Goal: Find specific page/section: Find specific page/section

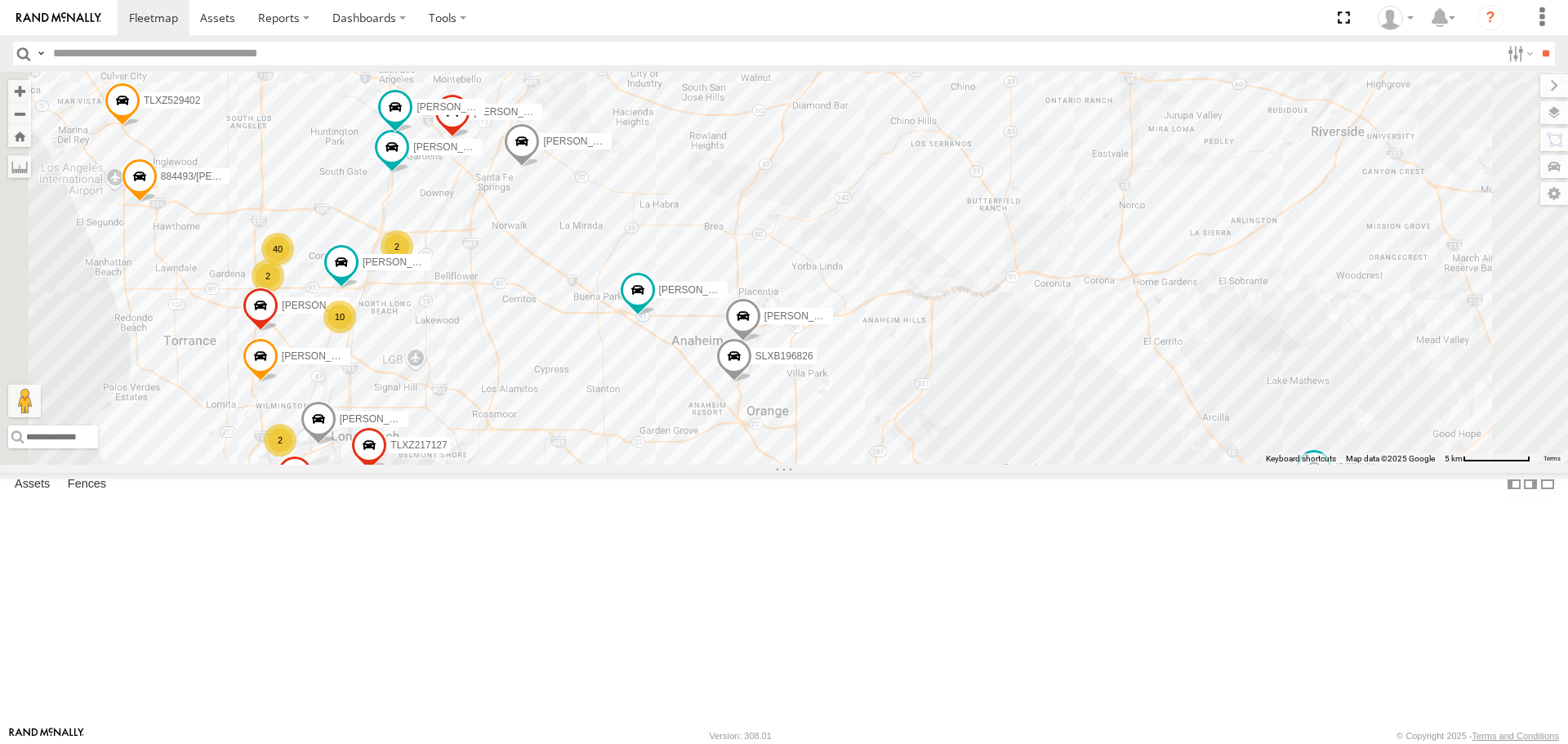
drag, startPoint x: 1310, startPoint y: 209, endPoint x: 1160, endPoint y: 304, distance: 177.6
click at [1160, 304] on div "[PERSON_NAME] TAXZ467188 377214/[PERSON_NAME] [PERSON_NAME]/T-1628 [PERSON_NAME…" at bounding box center [784, 267] width 1568 height 392
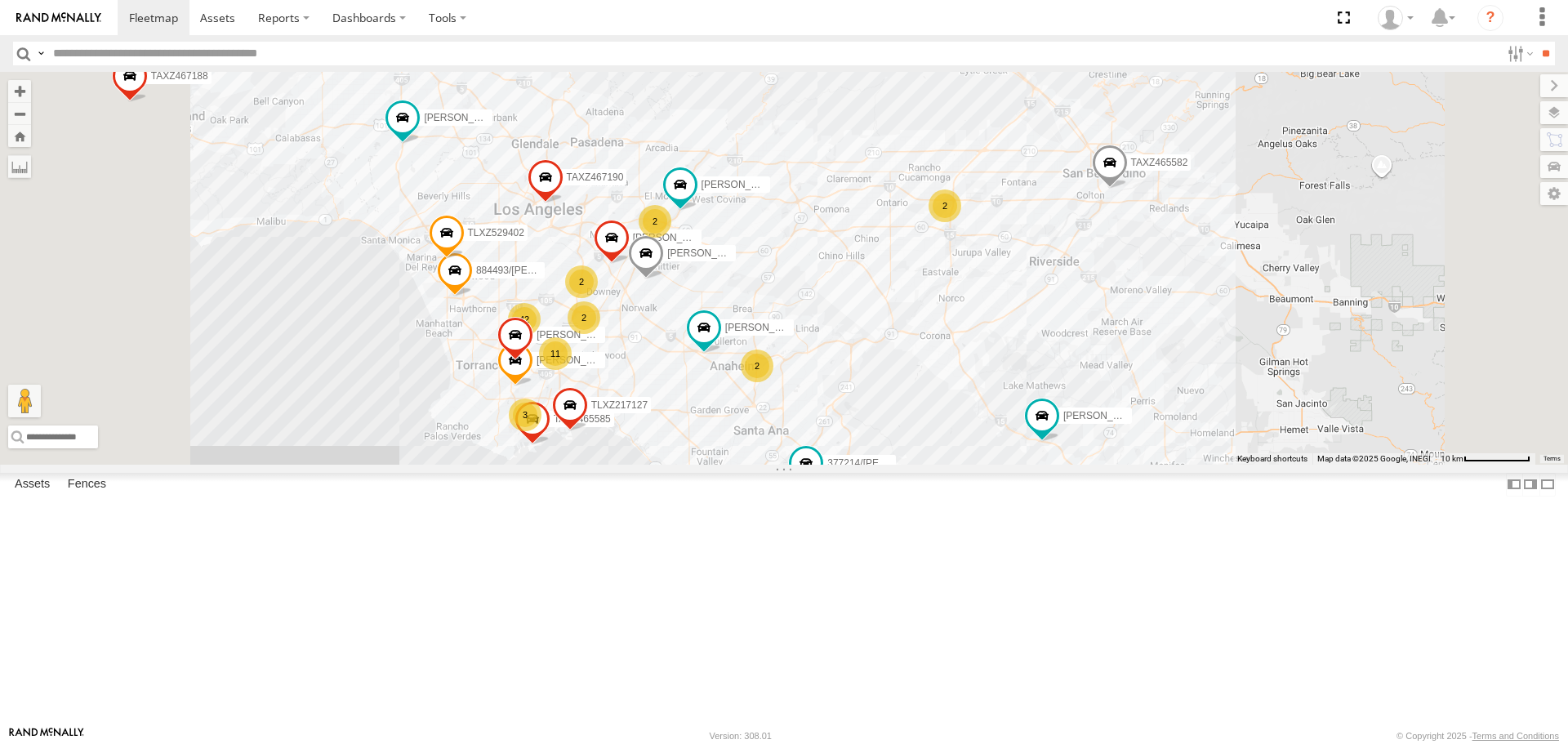
drag, startPoint x: 968, startPoint y: 418, endPoint x: 1177, endPoint y: 417, distance: 209.0
click at [1177, 417] on div "[PERSON_NAME] TAXZ467188 377214/[PERSON_NAME] [PERSON_NAME]/T-1628 [PERSON_NAME…" at bounding box center [784, 267] width 1568 height 392
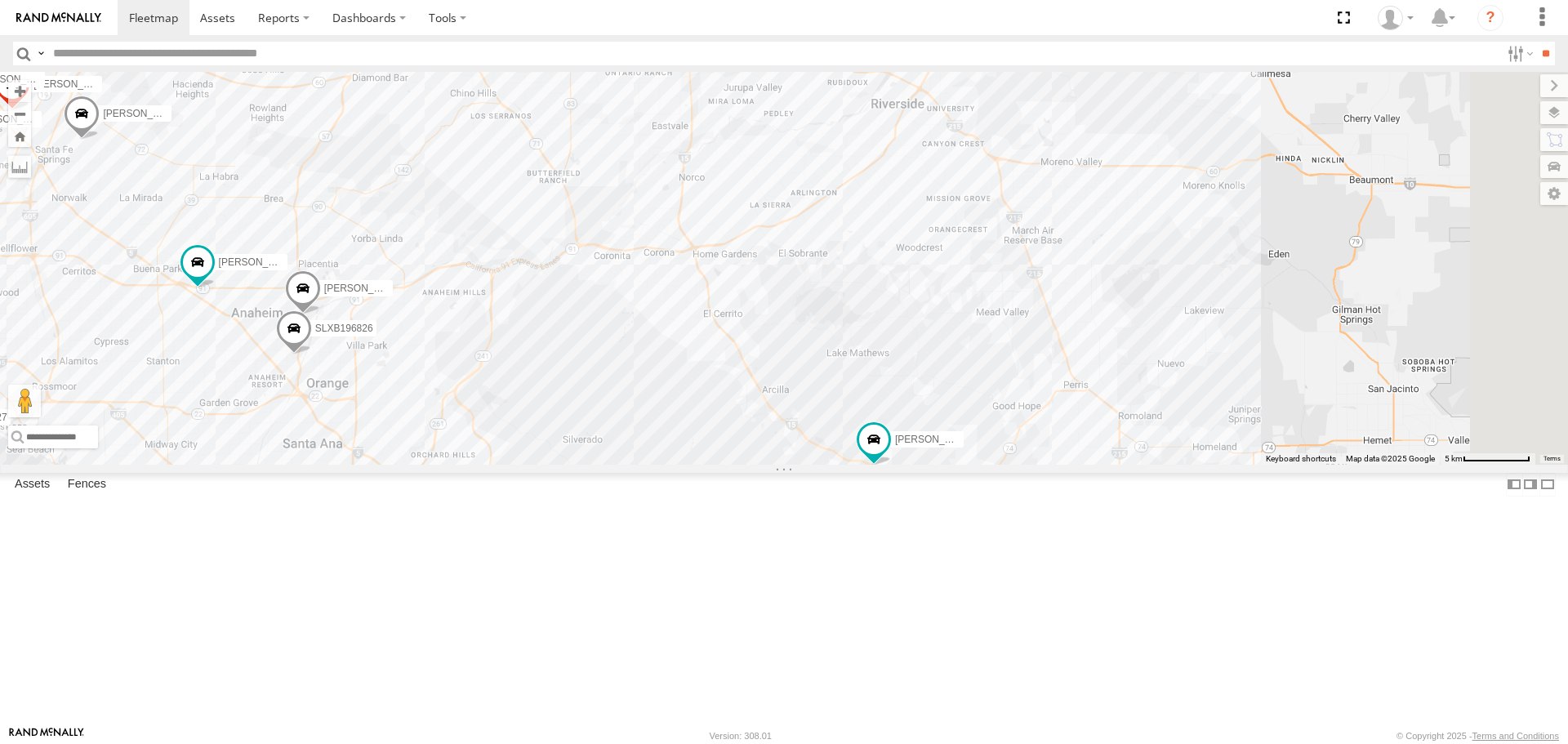
drag, startPoint x: 1354, startPoint y: 452, endPoint x: 759, endPoint y: 184, distance: 652.6
click at [759, 184] on div "[PERSON_NAME] TAXZ467188 377214/[PERSON_NAME] [PERSON_NAME]/T-1628 [PERSON_NAME…" at bounding box center [784, 267] width 1568 height 392
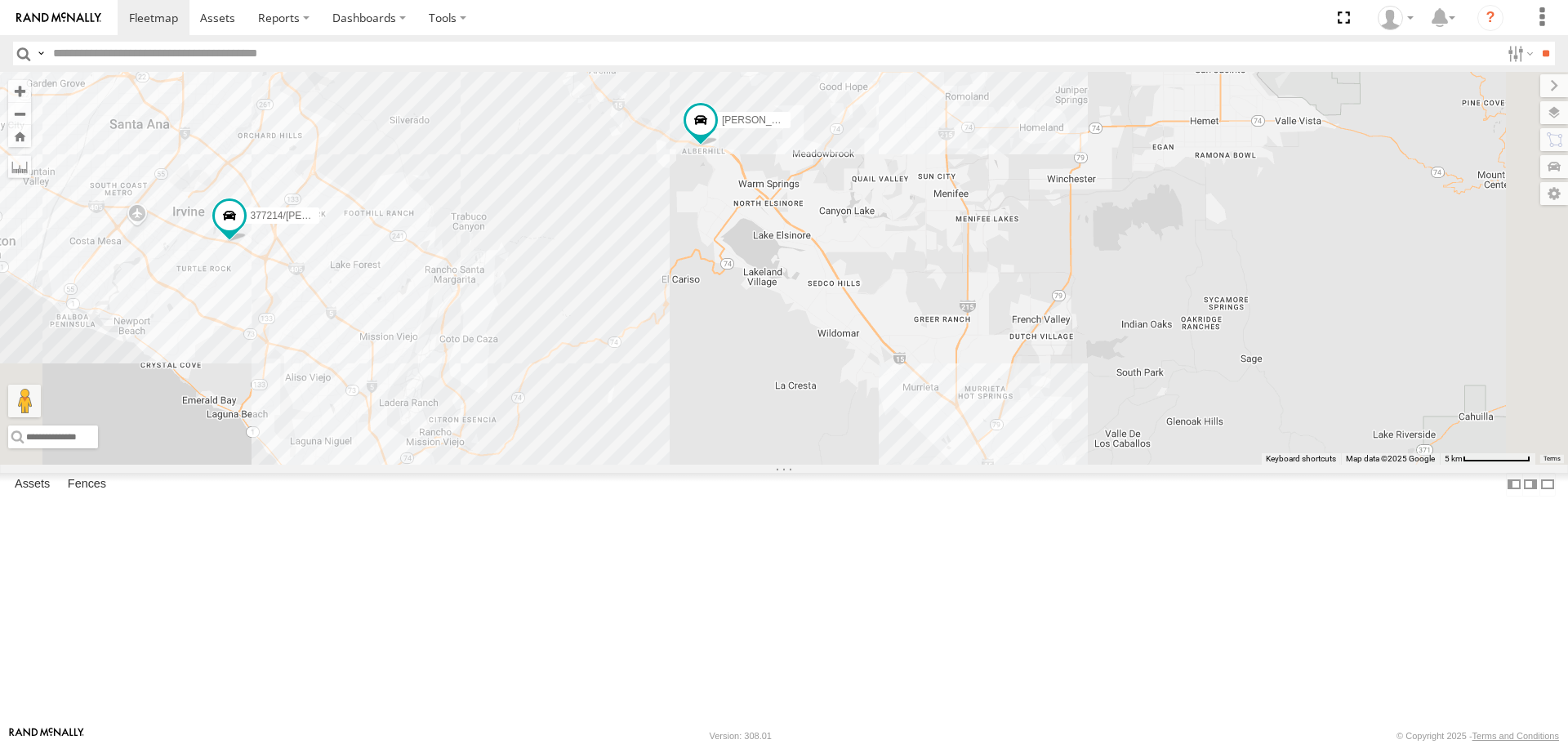
drag, startPoint x: 1368, startPoint y: 499, endPoint x: 1190, endPoint y: 168, distance: 375.8
click at [1190, 168] on div "[PERSON_NAME] TAXZ467188 377214/[PERSON_NAME] [PERSON_NAME]/T-1628 [PERSON_NAME…" at bounding box center [784, 267] width 1568 height 392
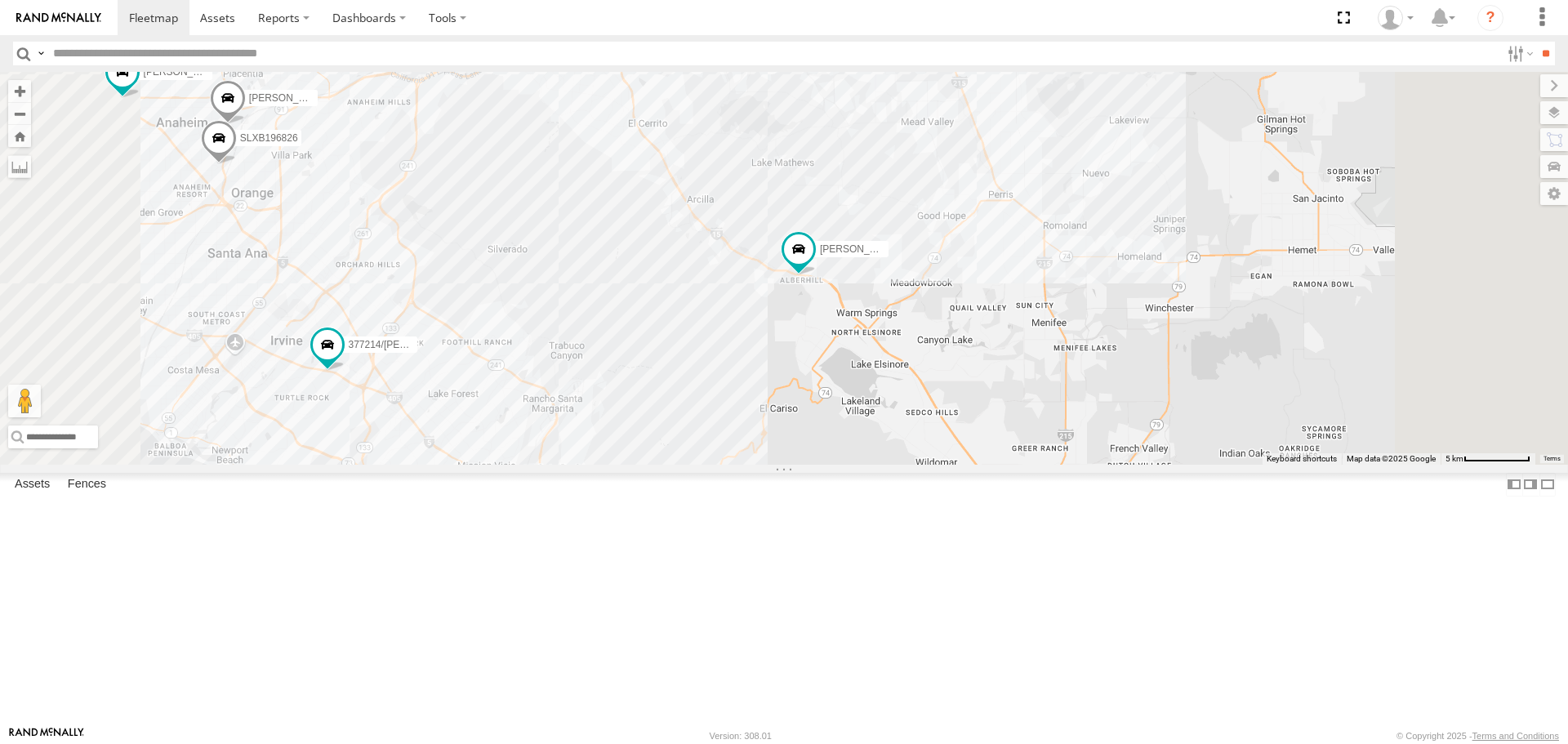
click at [1168, 457] on div "[PERSON_NAME] TAXZ467188 377214/[PERSON_NAME] [PERSON_NAME]/T-1628 [PERSON_NAME…" at bounding box center [784, 267] width 1568 height 392
click at [896, 357] on div "[PERSON_NAME] TAXZ467188 377214/[PERSON_NAME] [PERSON_NAME]/T-1628 [PERSON_NAME…" at bounding box center [784, 267] width 1568 height 392
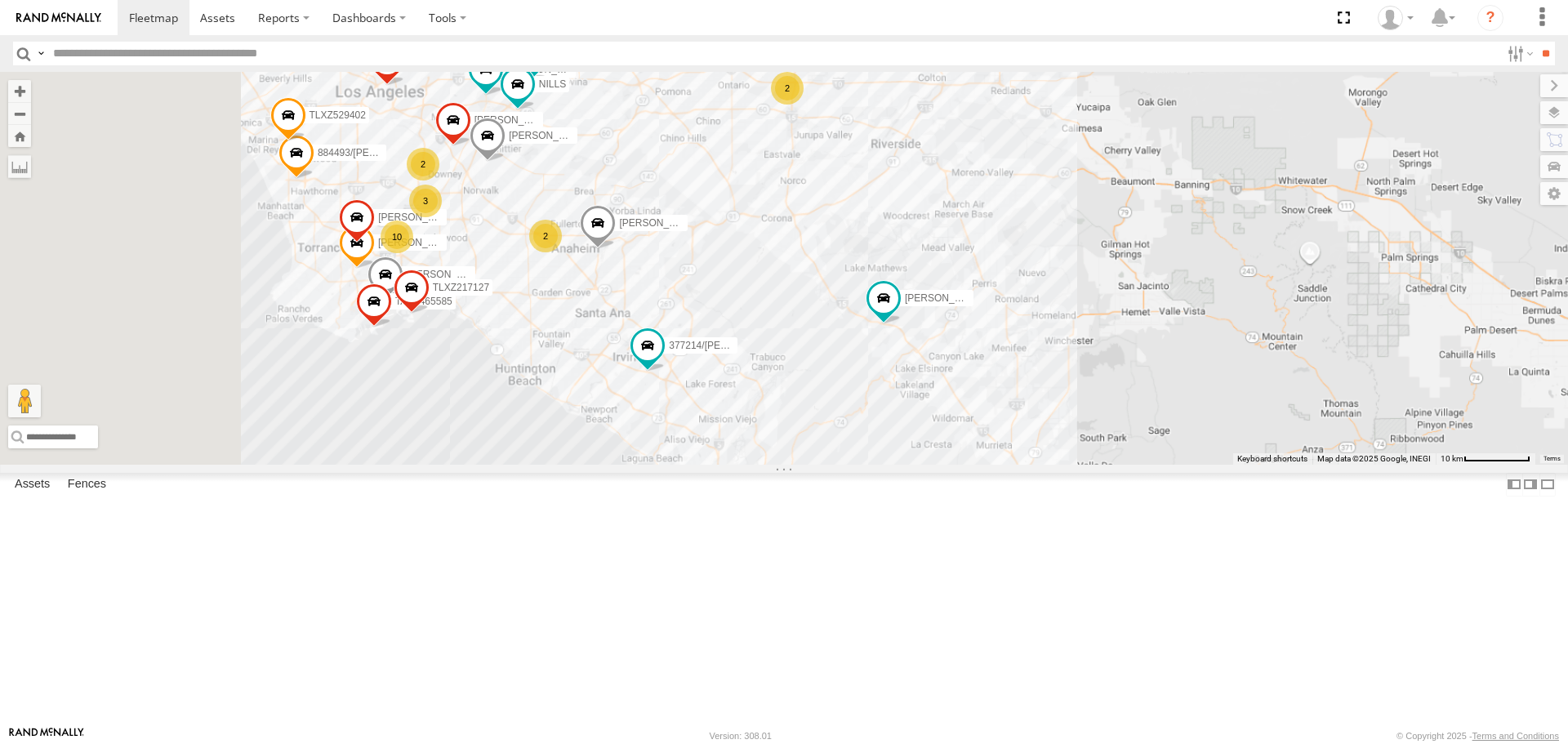
drag, startPoint x: 926, startPoint y: 418, endPoint x: 1133, endPoint y: 423, distance: 207.1
click at [1133, 423] on div "[PERSON_NAME] TAXZ467188 377214/[PERSON_NAME] [PERSON_NAME] 834274/JOY TAXZ4671…" at bounding box center [784, 267] width 1568 height 392
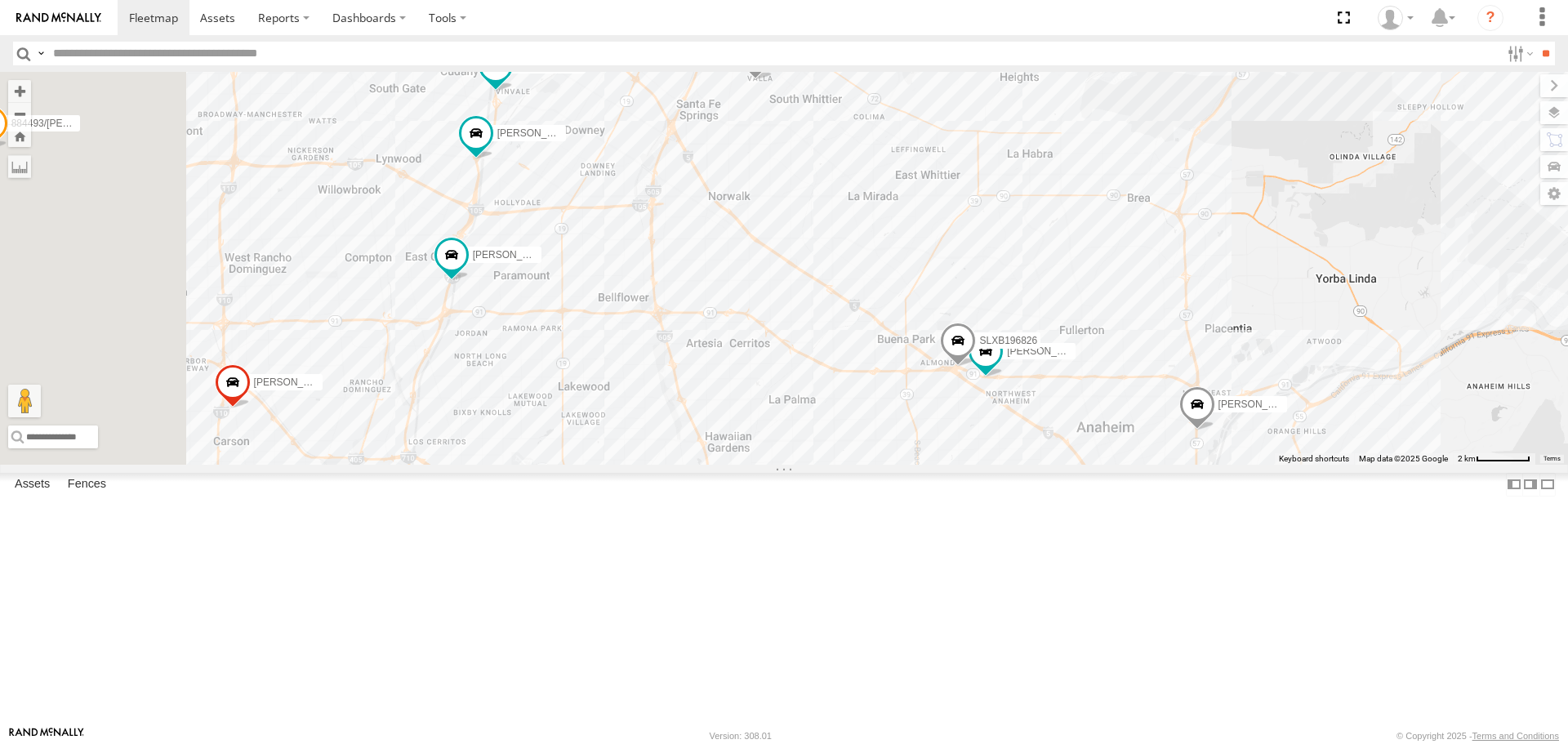
drag, startPoint x: 874, startPoint y: 357, endPoint x: 1263, endPoint y: 511, distance: 418.4
click at [1285, 463] on div "[PERSON_NAME] TAXZ467188 377214/[PERSON_NAME] [PERSON_NAME] 834274/JOY TAXZ4671…" at bounding box center [784, 267] width 1568 height 392
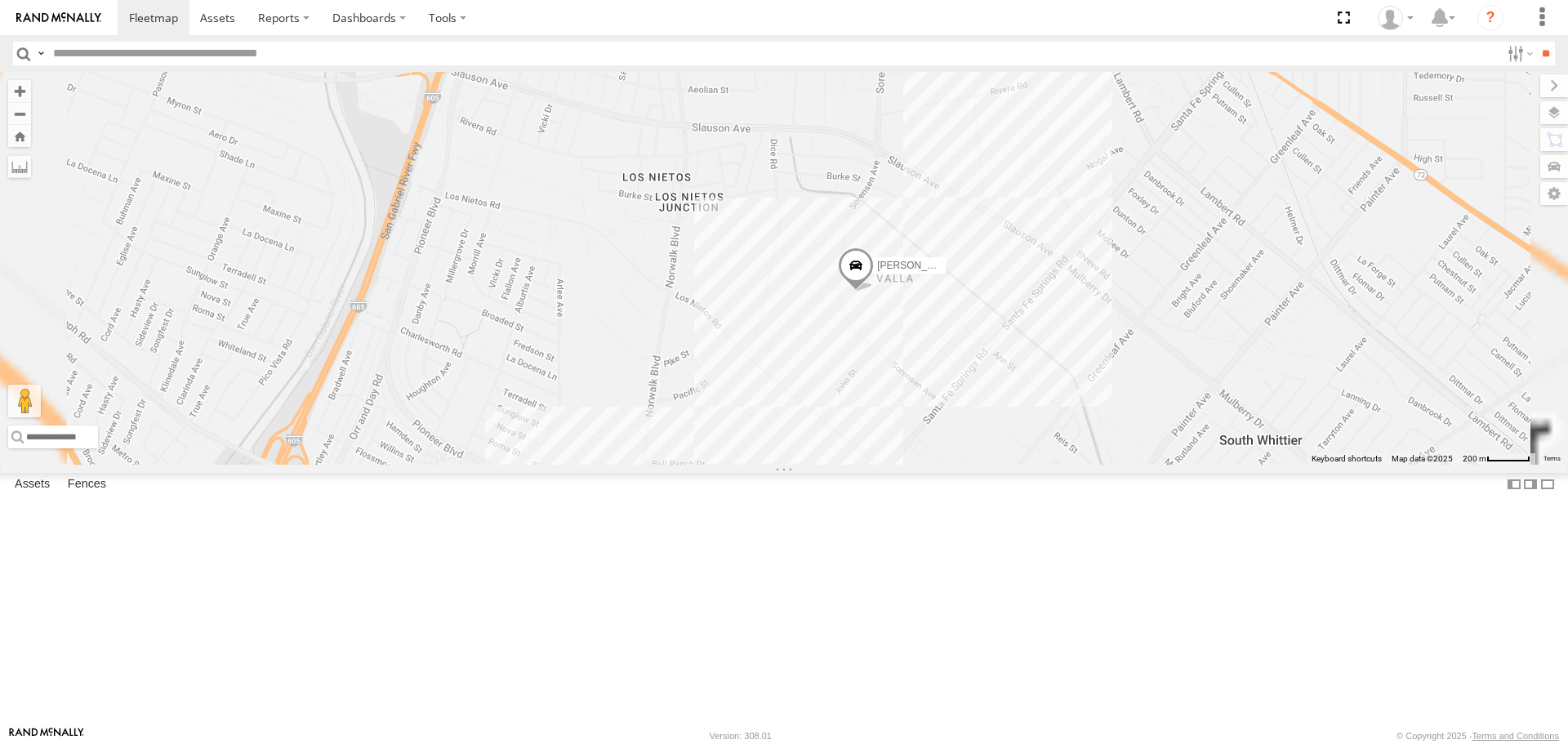
drag, startPoint x: 1080, startPoint y: 149, endPoint x: 1079, endPoint y: 782, distance: 633.0
click at [1079, 743] on html at bounding box center [784, 372] width 1568 height 744
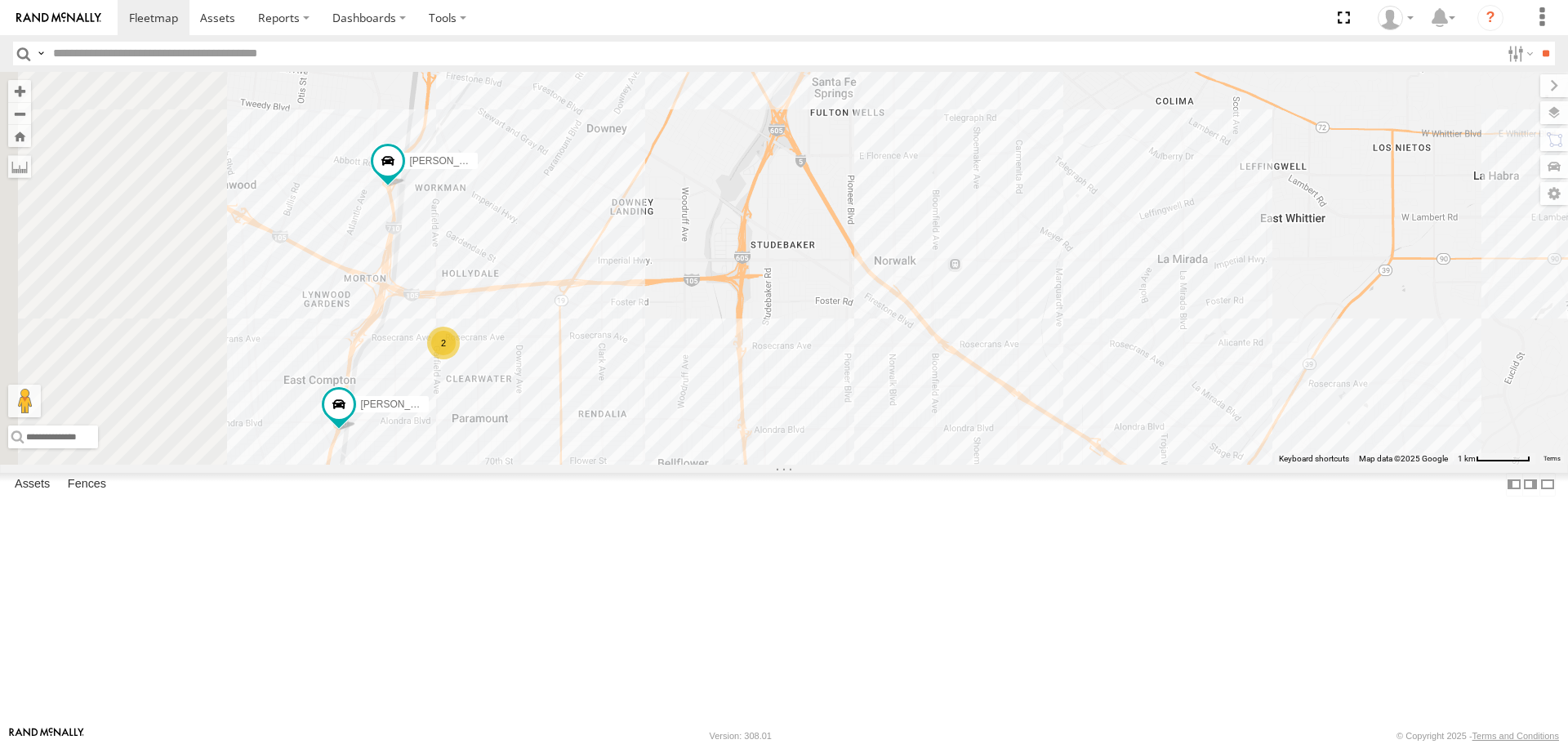
drag, startPoint x: 1057, startPoint y: 539, endPoint x: 1196, endPoint y: 290, distance: 285.2
click at [1196, 290] on div "[PERSON_NAME] TAXZ467188 377214/[PERSON_NAME] [PERSON_NAME] 834274/JOY TAXZ4671…" at bounding box center [784, 267] width 1568 height 392
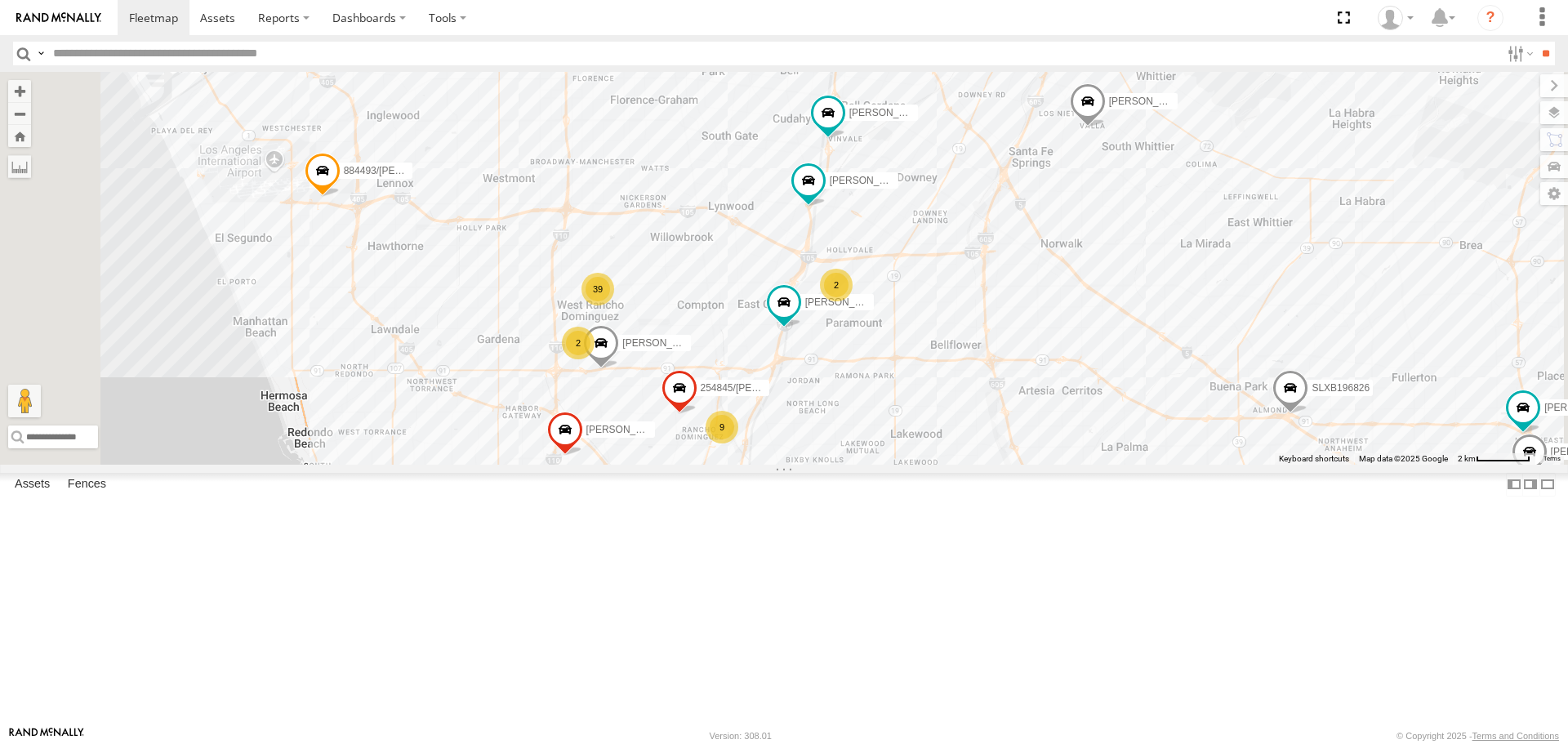
drag, startPoint x: 934, startPoint y: 499, endPoint x: 1073, endPoint y: 493, distance: 139.1
click at [1072, 463] on div "[PERSON_NAME] TAXZ467188 377214/[PERSON_NAME] [PERSON_NAME] 834274/JOY TAXZ4671…" at bounding box center [784, 267] width 1568 height 392
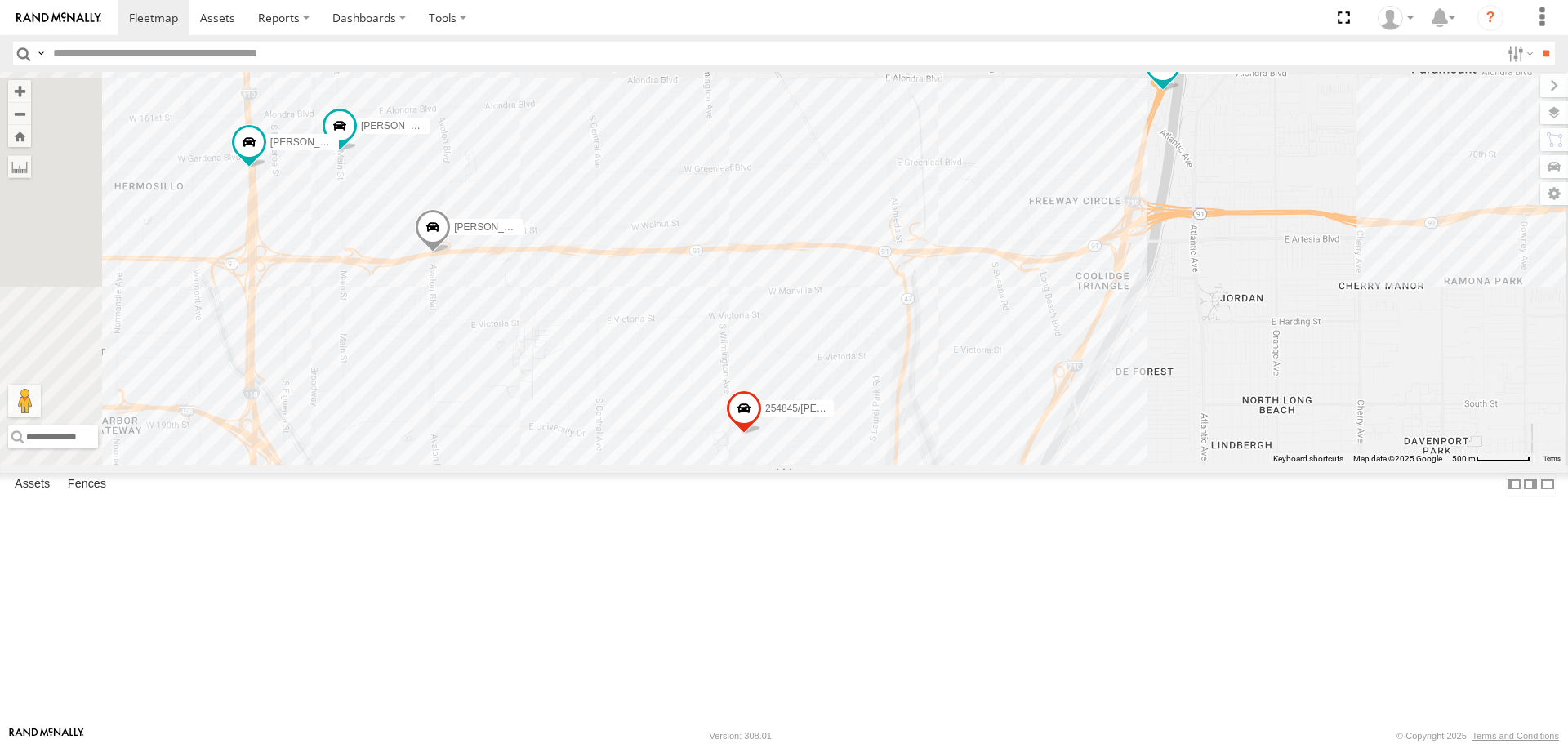
click at [321, 53] on input "text" at bounding box center [773, 53] width 1453 height 23
click at [1074, 282] on div "[PERSON_NAME] TAXZ467188 377214/[PERSON_NAME] [PERSON_NAME] 834274/JOY TAXZ4671…" at bounding box center [784, 267] width 1568 height 392
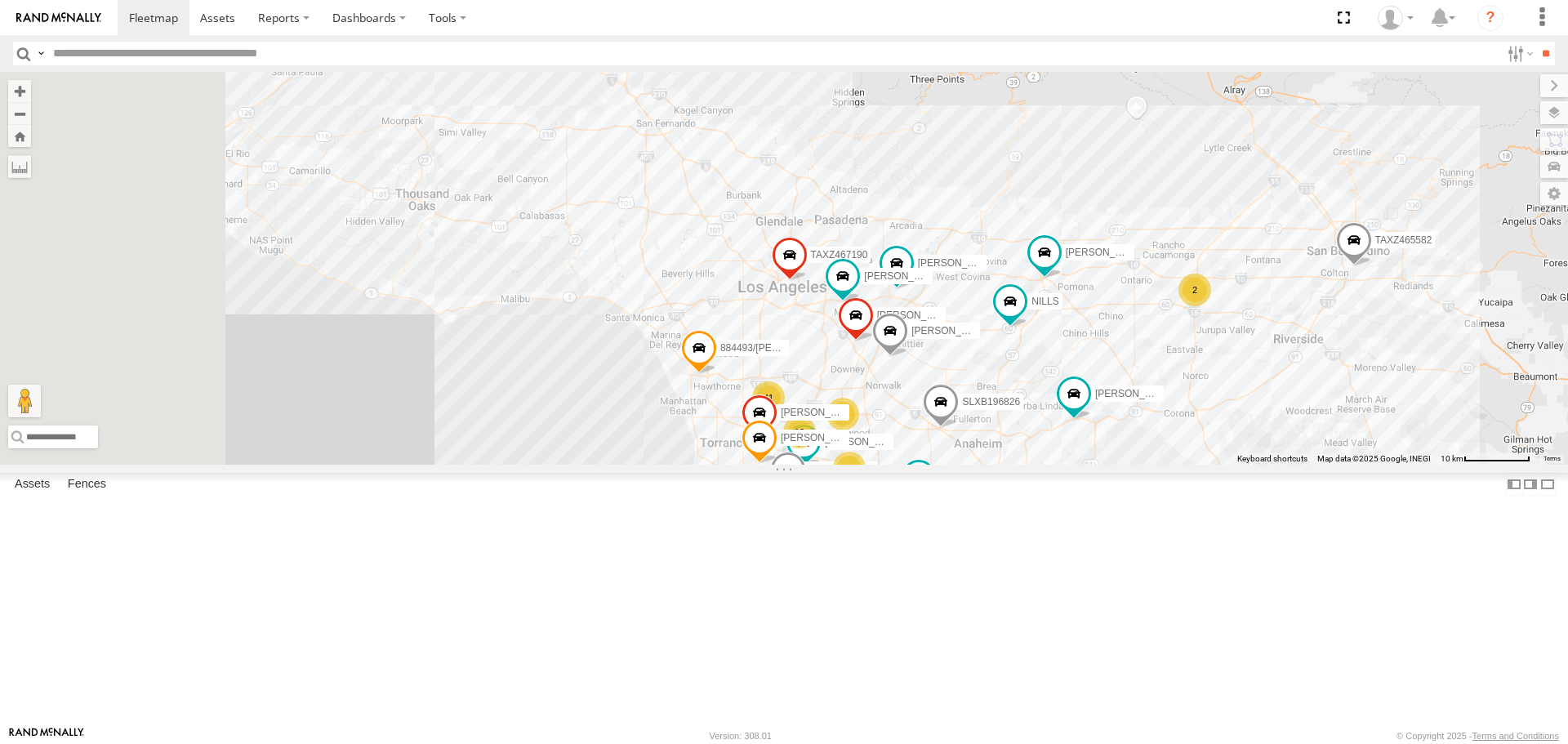
drag, startPoint x: 601, startPoint y: 320, endPoint x: 1148, endPoint y: 610, distance: 619.1
click at [1154, 463] on div "[PERSON_NAME] 41 12 [PERSON_NAME]/337202 3 LARS/T-1623 [PERSON_NAME]/T-1627 884…" at bounding box center [784, 267] width 1568 height 392
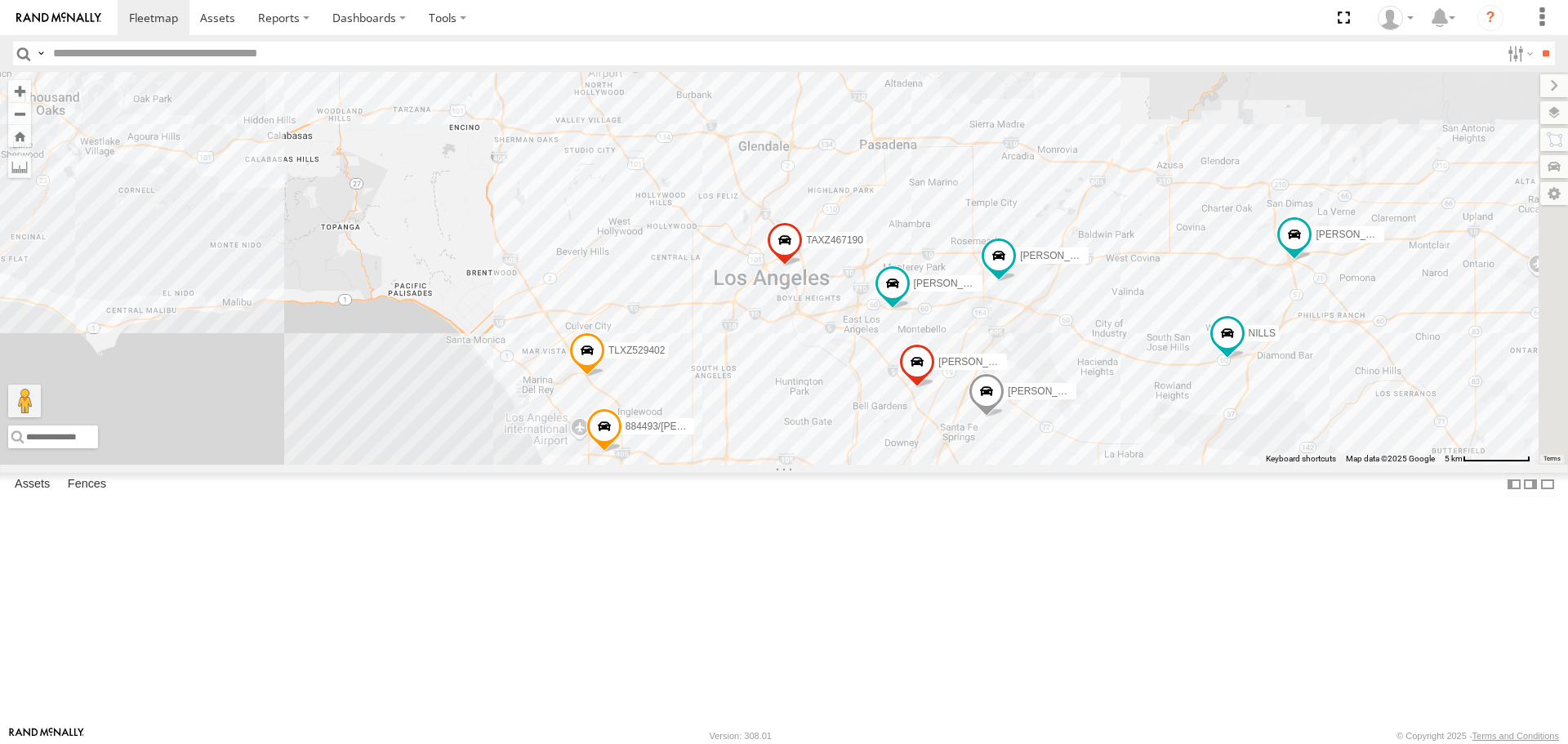
drag, startPoint x: 1092, startPoint y: 550, endPoint x: 873, endPoint y: 396, distance: 267.7
click at [873, 396] on div "[PERSON_NAME]/337202 [PERSON_NAME]/T-1623 [PERSON_NAME]/T-1627 884493/[PERSON_N…" at bounding box center [784, 267] width 1568 height 392
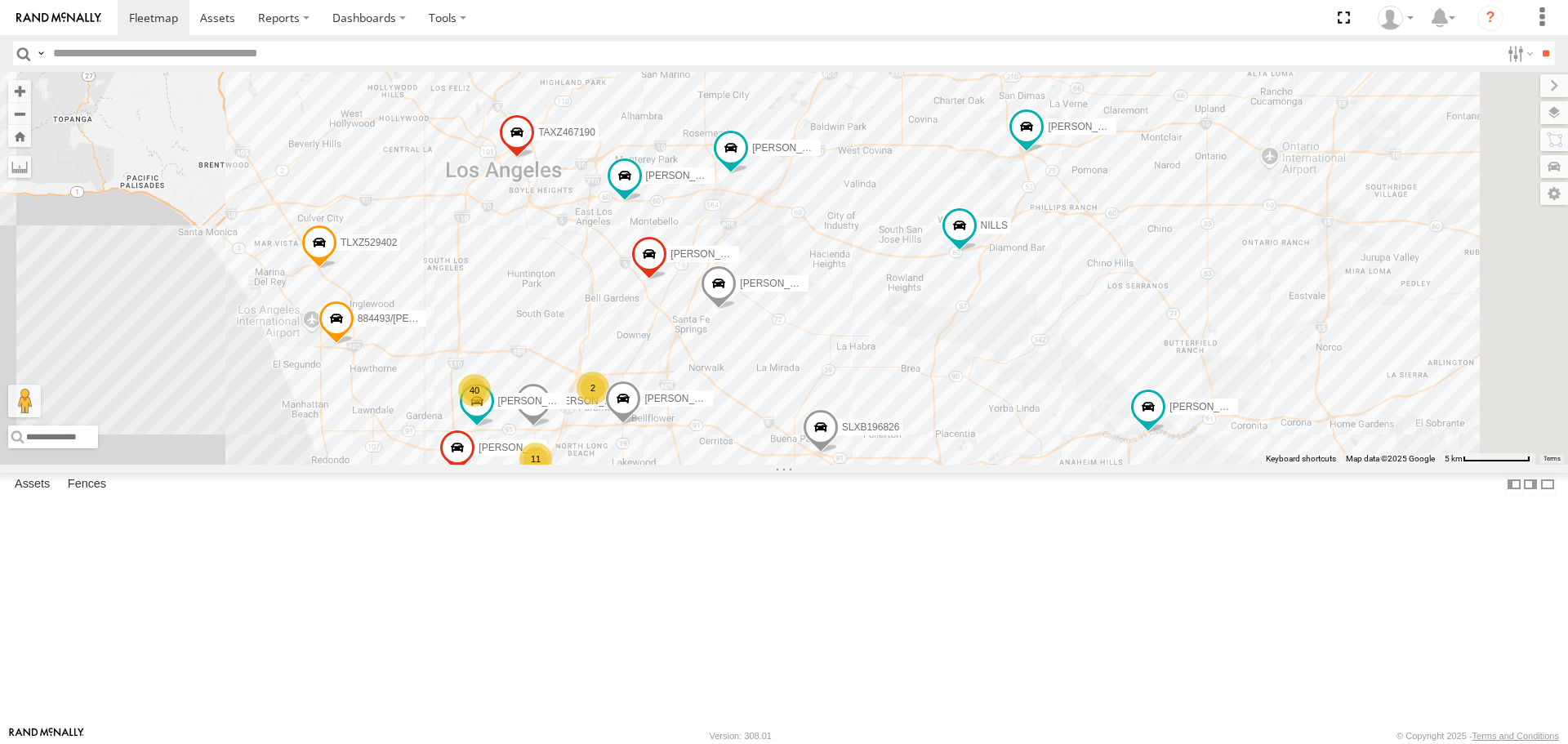
drag, startPoint x: 1273, startPoint y: 508, endPoint x: 1001, endPoint y: 397, distance: 293.8
click at [1001, 400] on div "[PERSON_NAME]/337202 [PERSON_NAME]/T-1623 [PERSON_NAME]/T-1627 884493/[PERSON_N…" at bounding box center [784, 267] width 1568 height 392
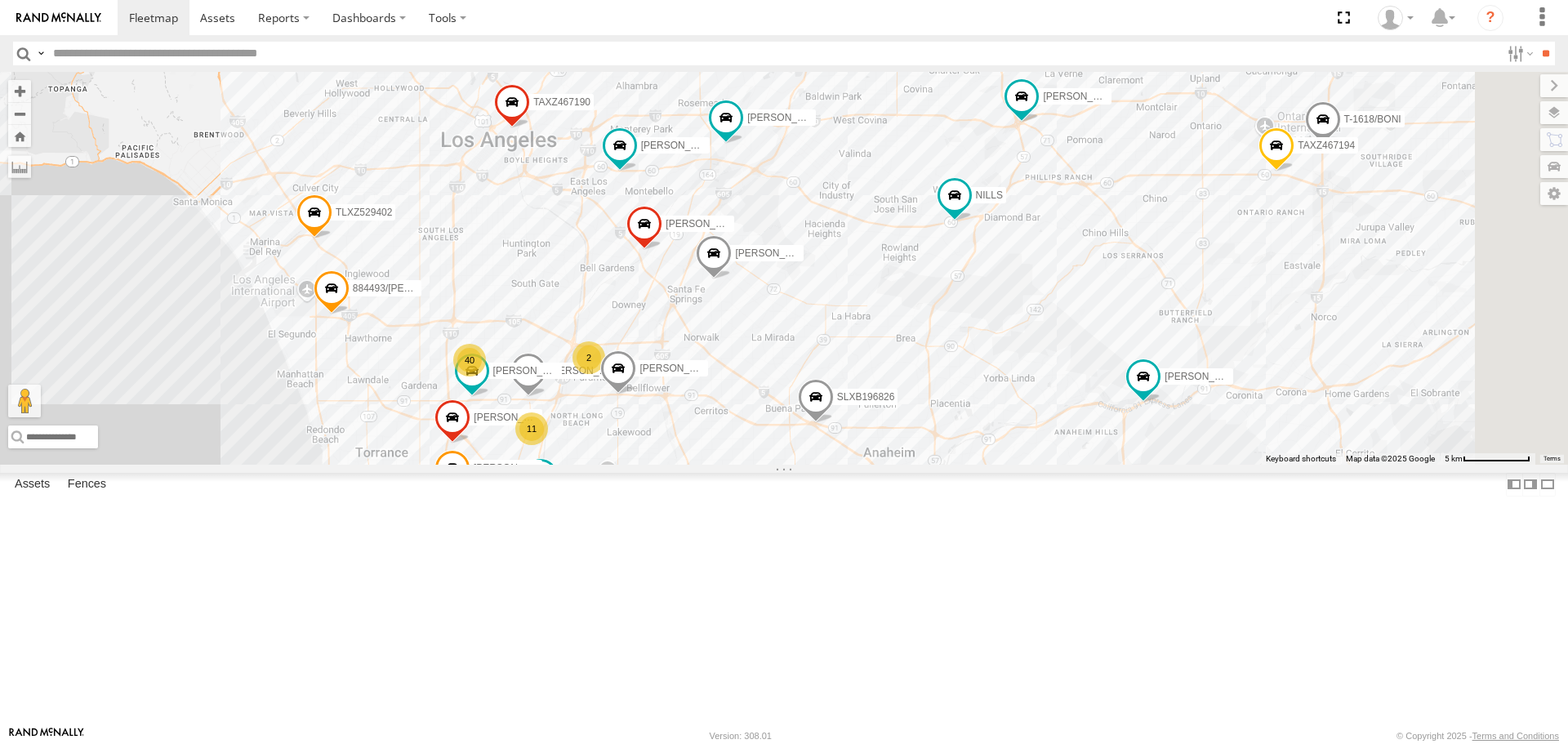
drag, startPoint x: 1152, startPoint y: 293, endPoint x: 1017, endPoint y: 486, distance: 235.5
click at [1017, 463] on div "[PERSON_NAME]/337202 [PERSON_NAME]/T-1623 [PERSON_NAME]/T-1627 884493/[PERSON_N…" at bounding box center [784, 267] width 1568 height 392
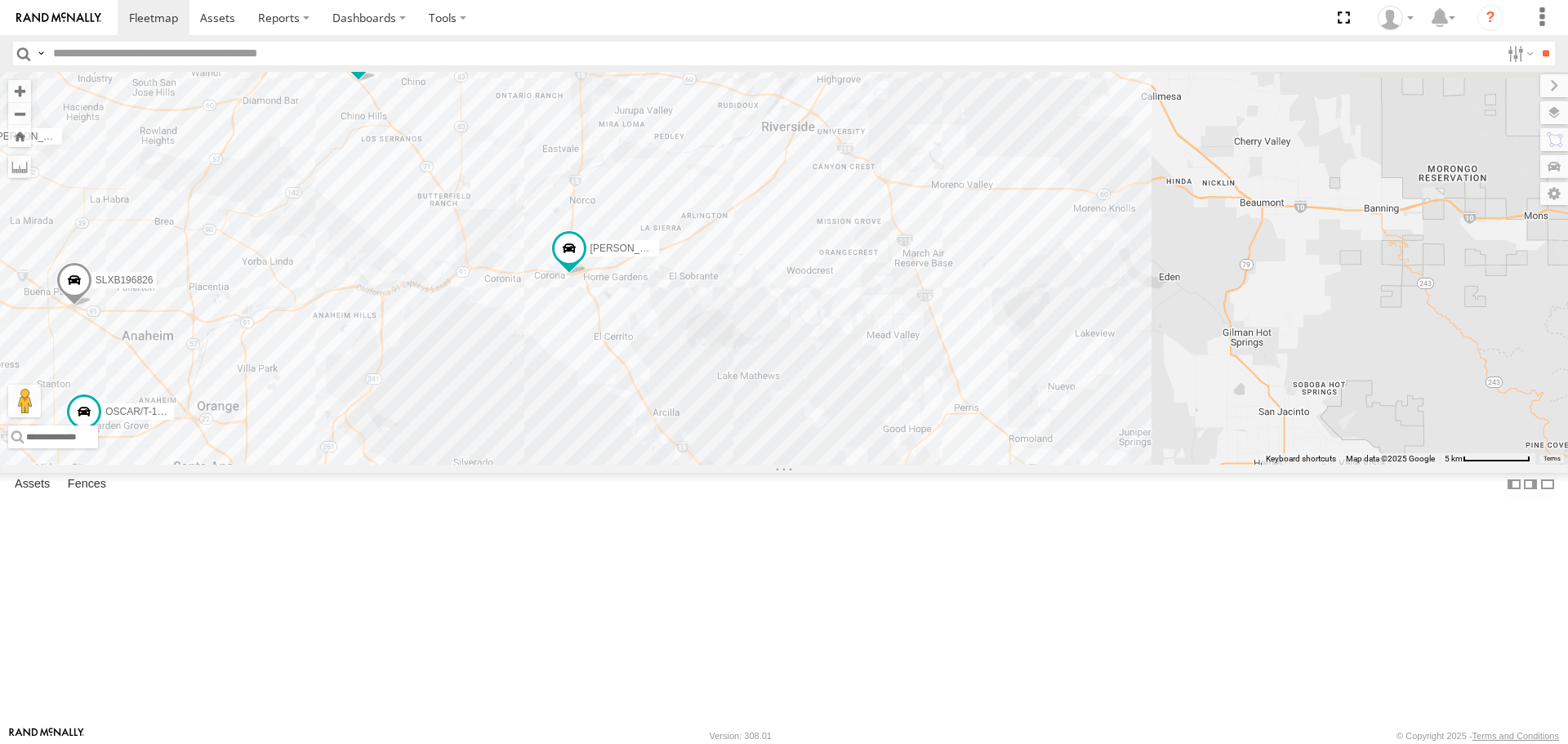
drag, startPoint x: 1244, startPoint y: 467, endPoint x: 420, endPoint y: 335, distance: 834.5
click at [422, 336] on div "[PERSON_NAME]/T-1625 [PERSON_NAME]/T-1623 [PERSON_NAME]/T-1627 884493/[PERSON_N…" at bounding box center [784, 267] width 1568 height 392
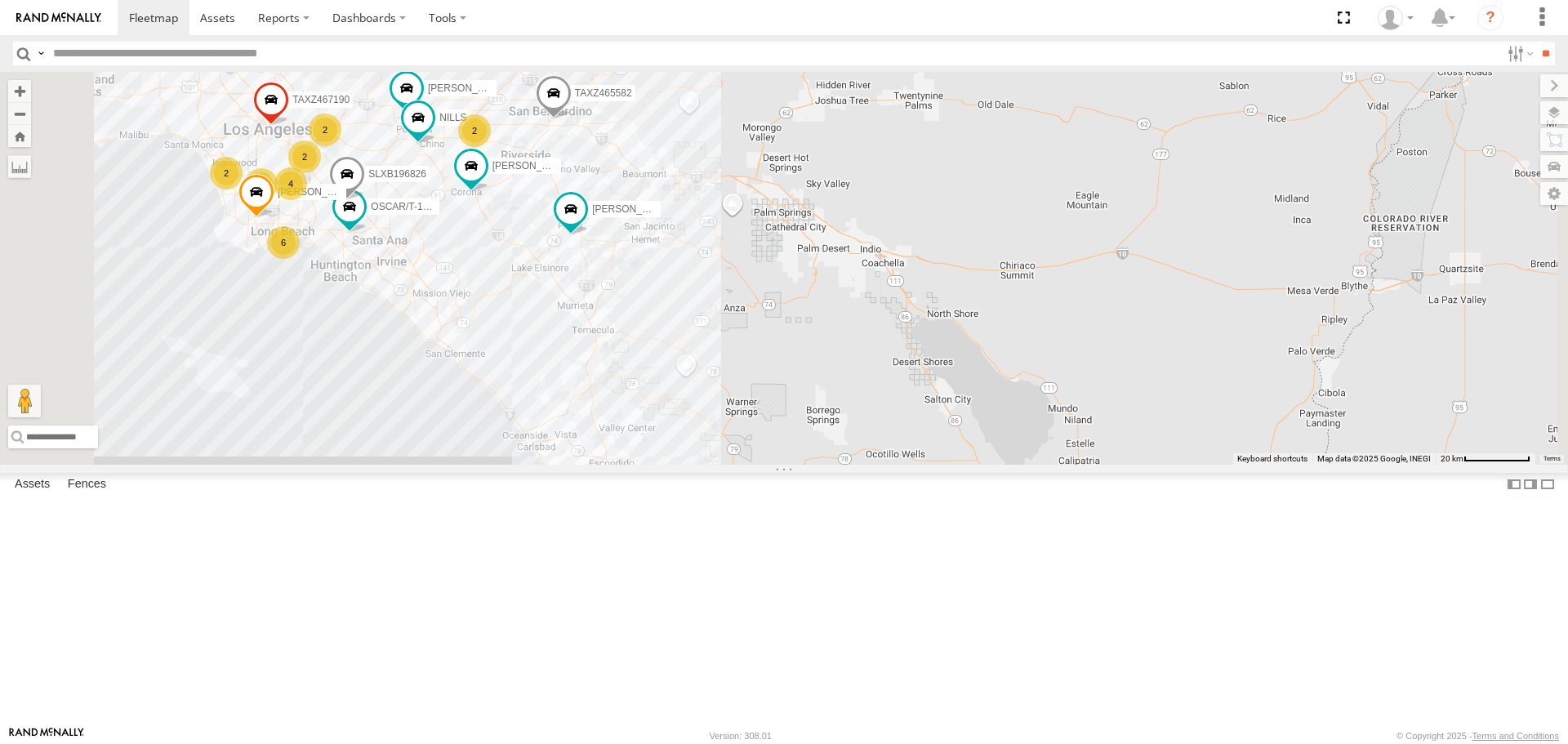
click at [390, 59] on input "text" at bounding box center [773, 53] width 1453 height 23
type input "****"
click at [1536, 41] on input "**" at bounding box center [1546, 53] width 19 height 23
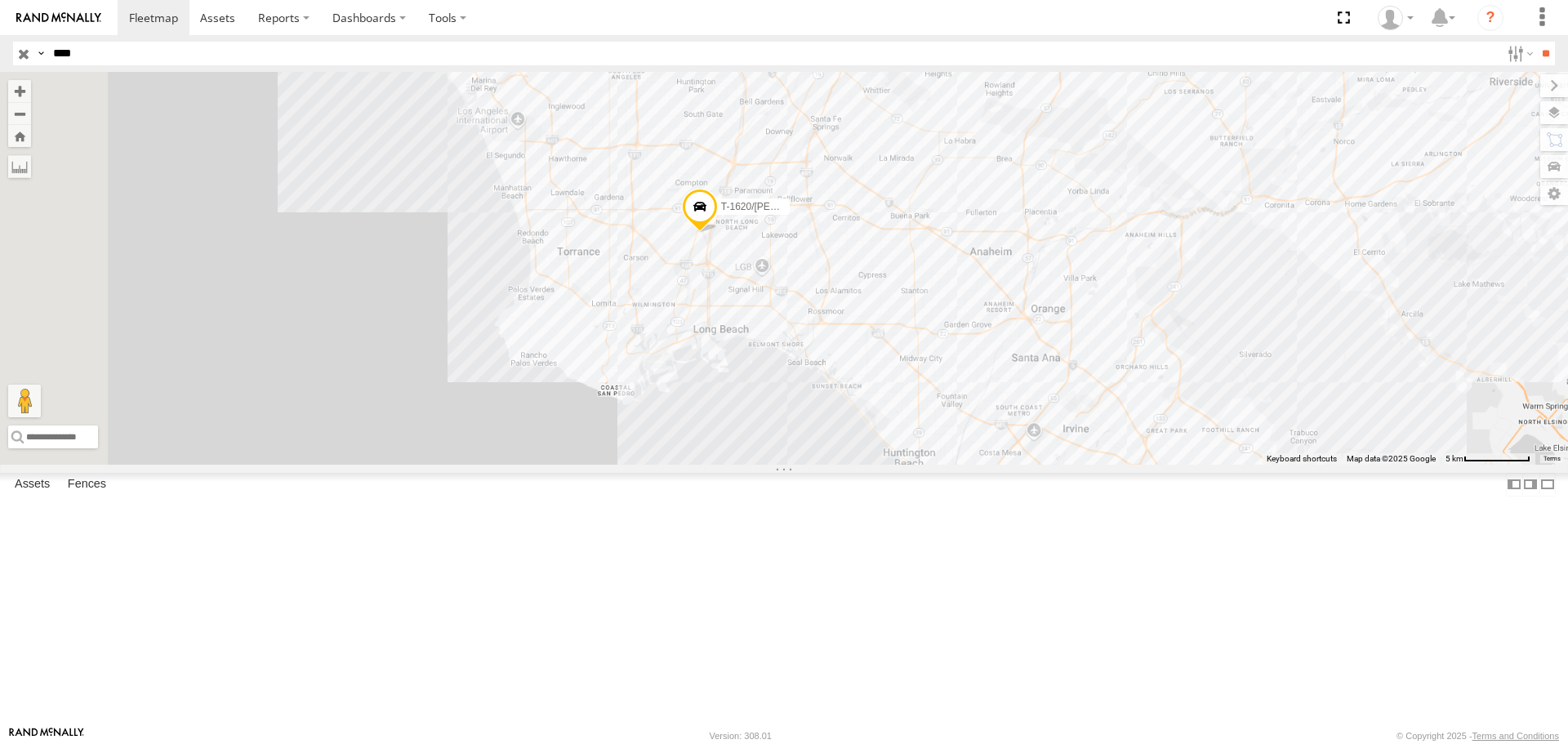
drag, startPoint x: 561, startPoint y: 323, endPoint x: 1179, endPoint y: 462, distance: 633.4
click at [1204, 449] on div "T-1620/[PERSON_NAME]" at bounding box center [784, 267] width 1568 height 392
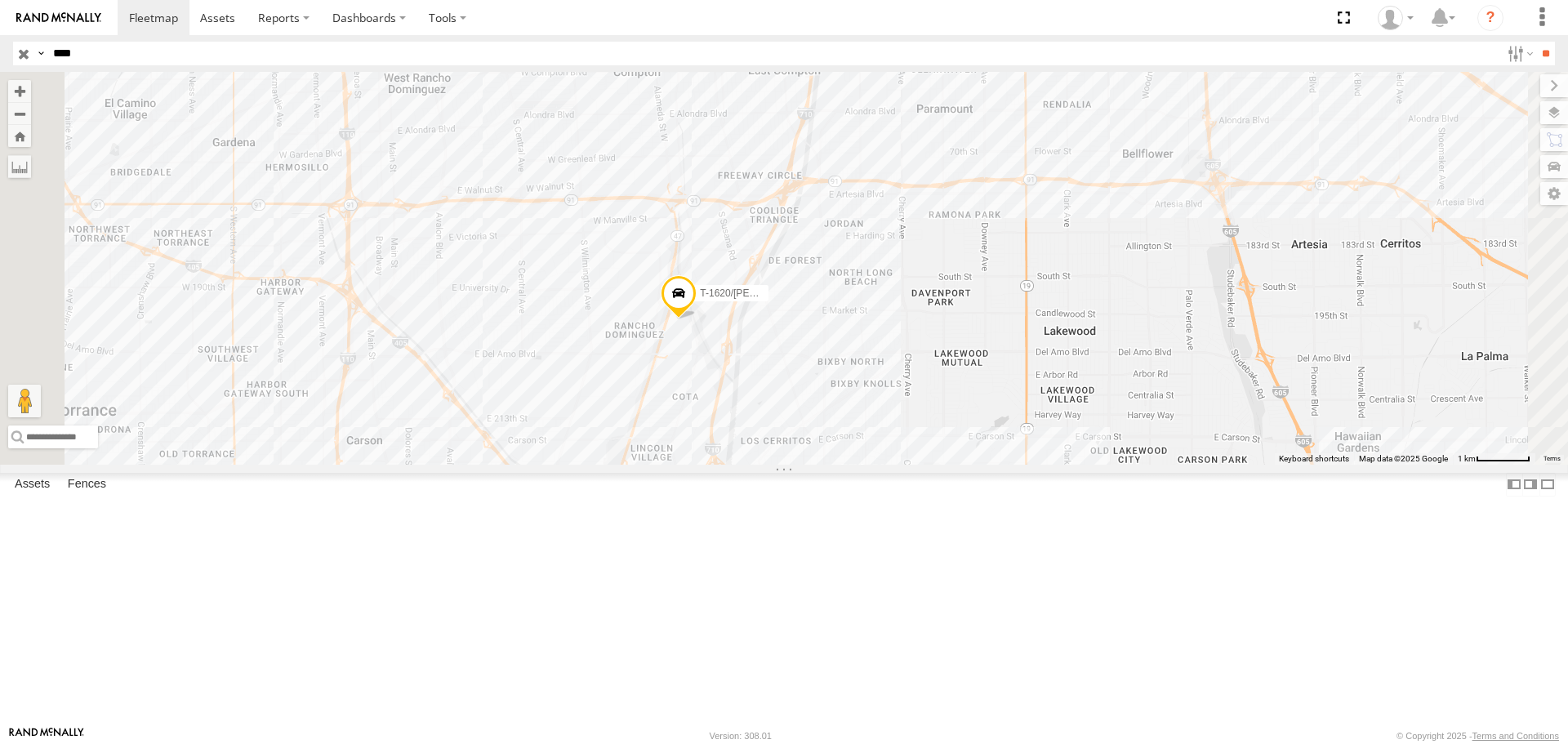
drag, startPoint x: 844, startPoint y: 257, endPoint x: 909, endPoint y: 465, distance: 217.9
click at [909, 463] on div "T-1620/[PERSON_NAME]" at bounding box center [784, 267] width 1568 height 392
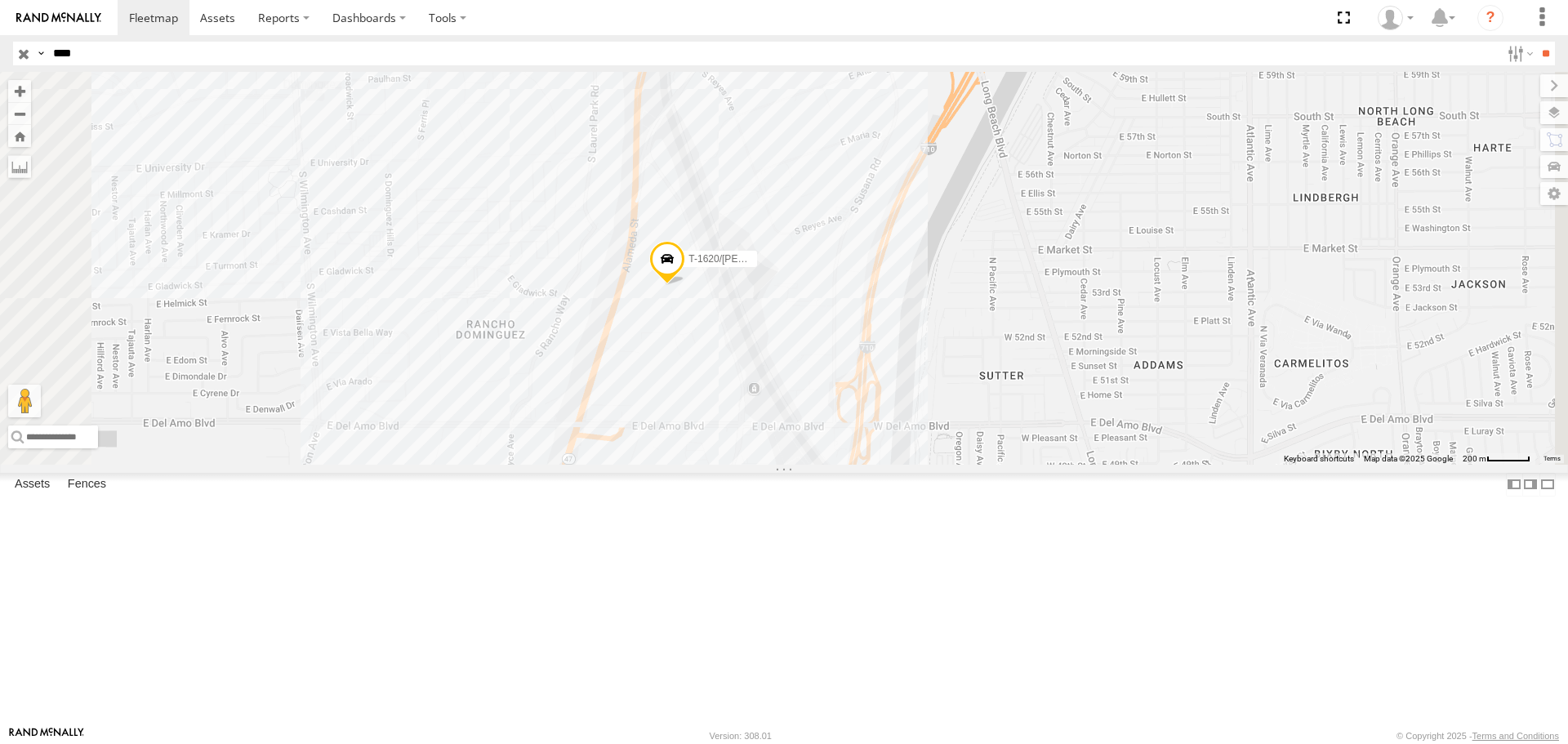
click at [22, 53] on input "button" at bounding box center [23, 53] width 22 height 23
click at [1188, 199] on div "9 254845/[PERSON_NAME]/T-1698" at bounding box center [784, 267] width 1568 height 392
